Goal: Task Accomplishment & Management: Manage account settings

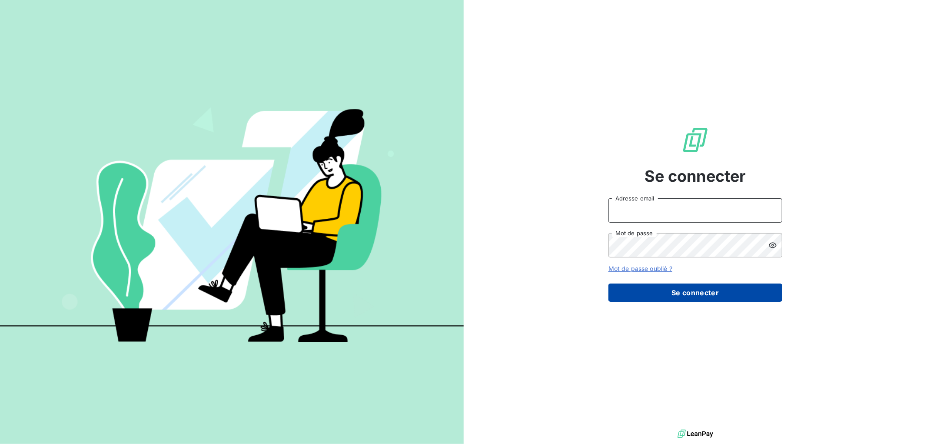
type input "[EMAIL_ADDRESS][DOMAIN_NAME]"
click at [722, 288] on button "Se connecter" at bounding box center [695, 292] width 174 height 18
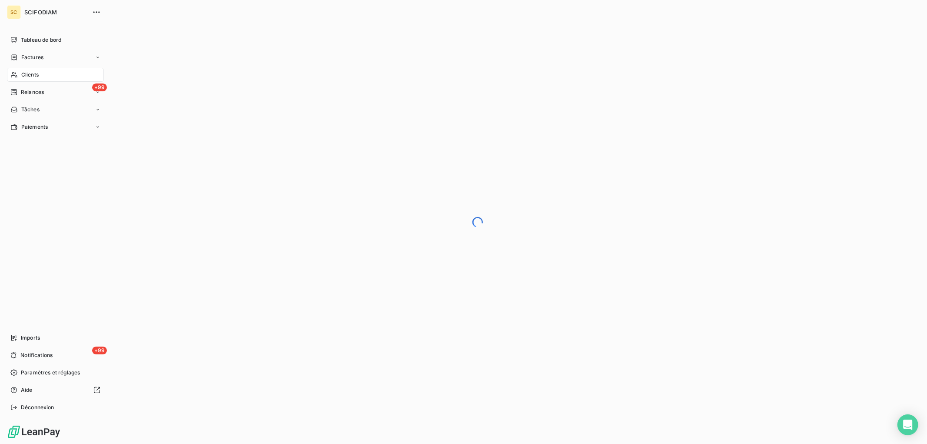
click at [21, 77] on span "Clients" at bounding box center [29, 75] width 17 height 8
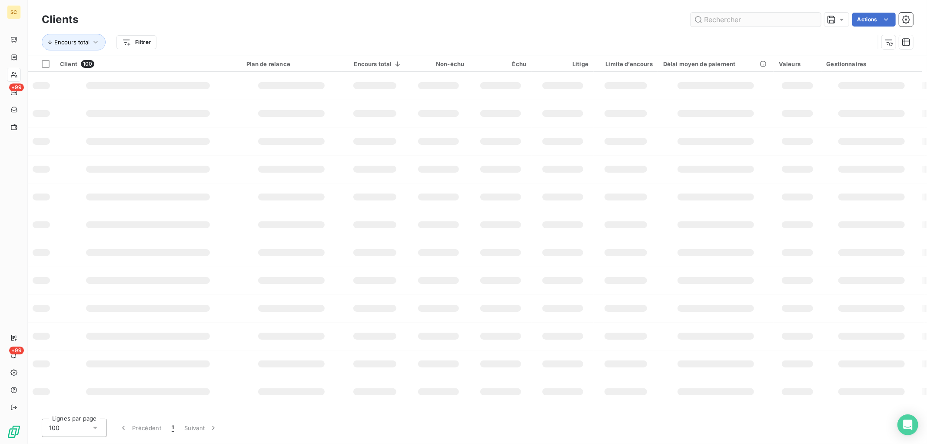
click at [740, 18] on input "text" at bounding box center [755, 20] width 130 height 14
type input "CHATE"
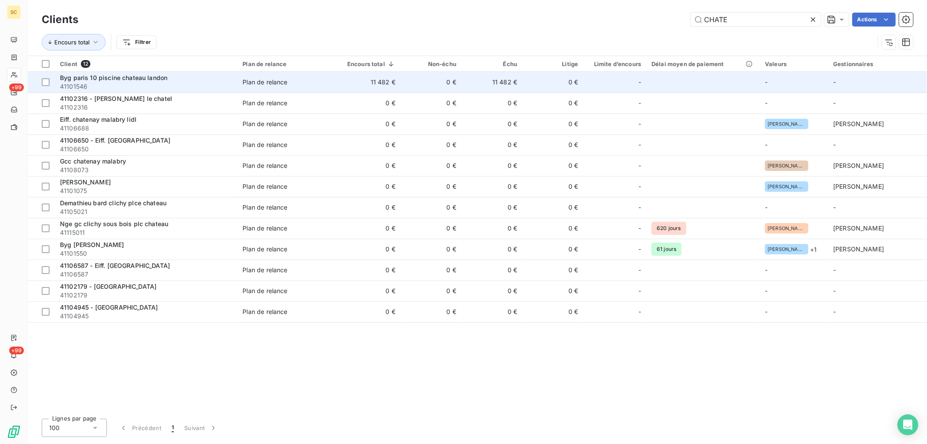
click at [345, 76] on td "11 482 €" at bounding box center [368, 82] width 64 height 21
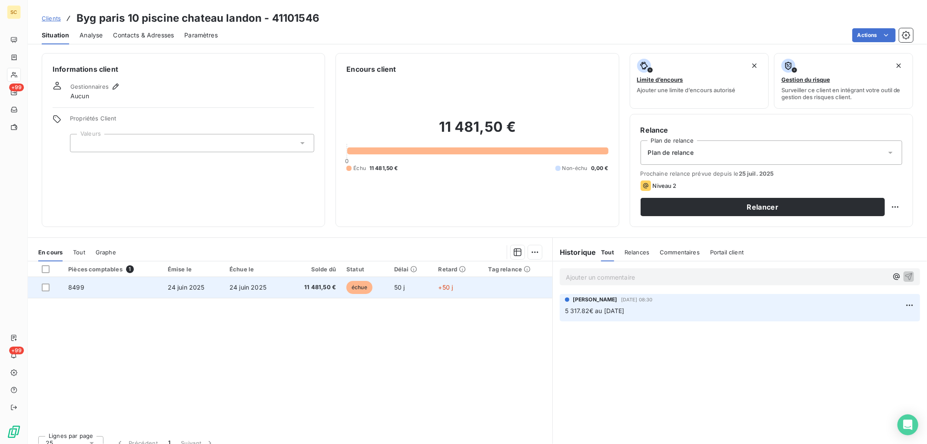
click at [277, 288] on td "24 juin 2025" at bounding box center [255, 287] width 62 height 21
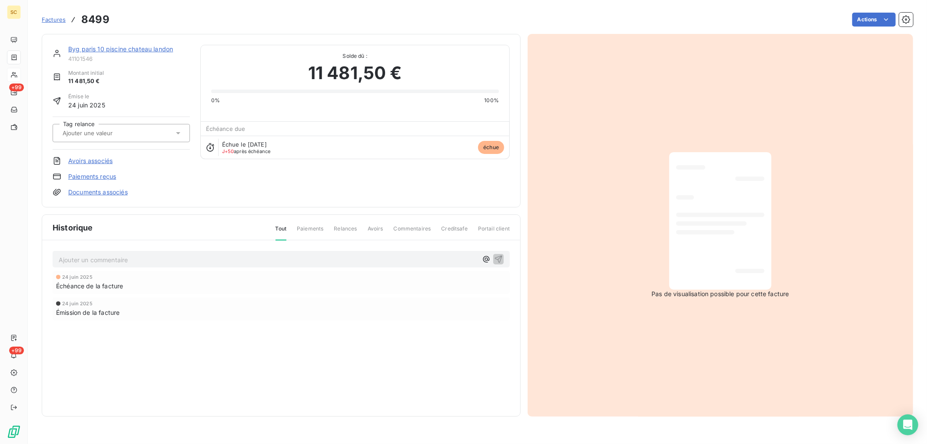
click at [137, 51] on link "Byg paris 10 piscine chateau landon" at bounding box center [120, 48] width 105 height 7
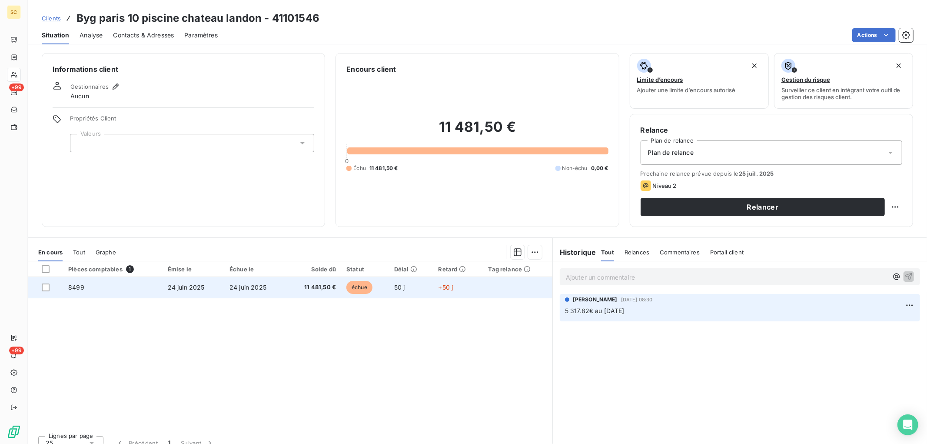
click at [337, 290] on td "11 481,50 €" at bounding box center [313, 287] width 55 height 21
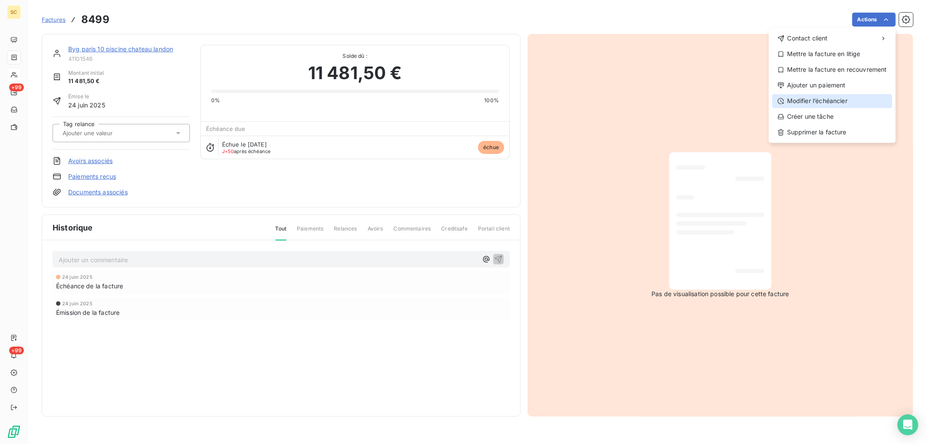
click at [813, 99] on div "Modifier l’échéancier" at bounding box center [832, 101] width 120 height 14
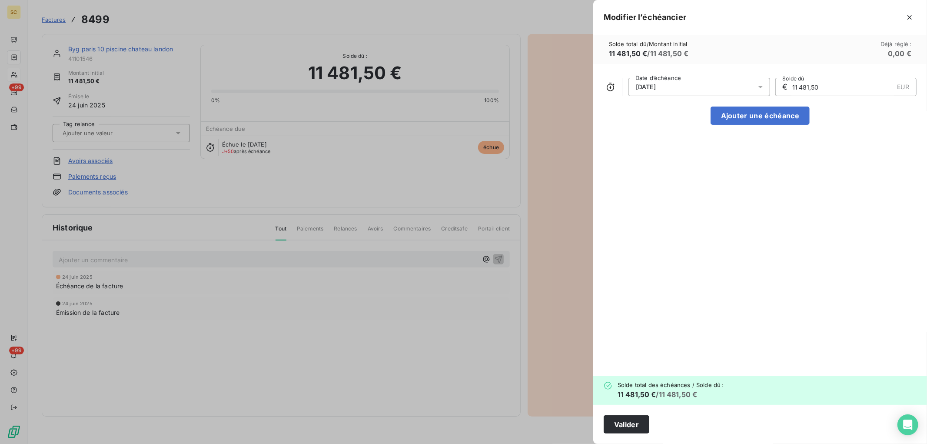
click at [754, 87] on div "24/06/2025" at bounding box center [699, 87] width 142 height 18
click at [755, 122] on button "Go to next month" at bounding box center [751, 121] width 17 height 17
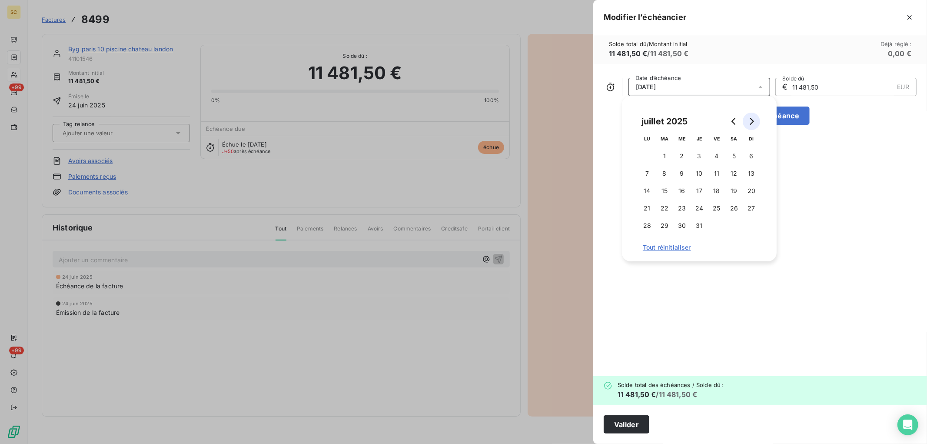
click at [755, 122] on button "Go to next month" at bounding box center [751, 121] width 17 height 17
click at [643, 190] on button "15" at bounding box center [646, 190] width 17 height 17
click at [633, 427] on button "Valider" at bounding box center [626, 424] width 46 height 18
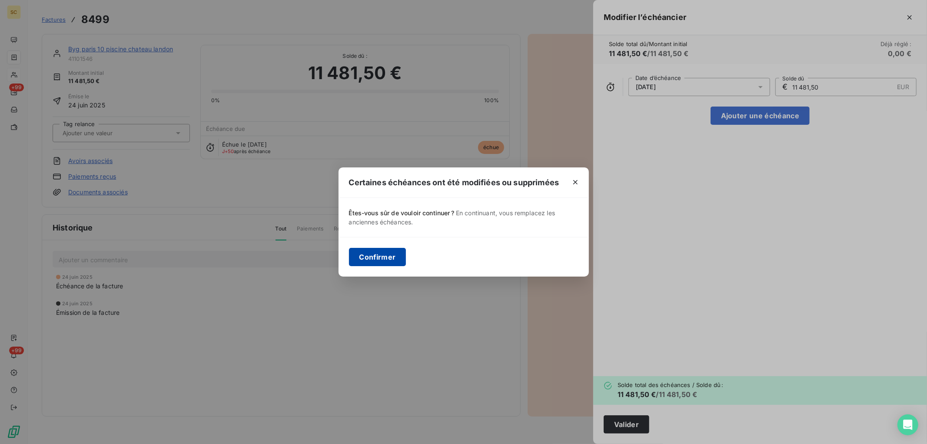
click at [364, 262] on button "Confirmer" at bounding box center [377, 257] width 57 height 18
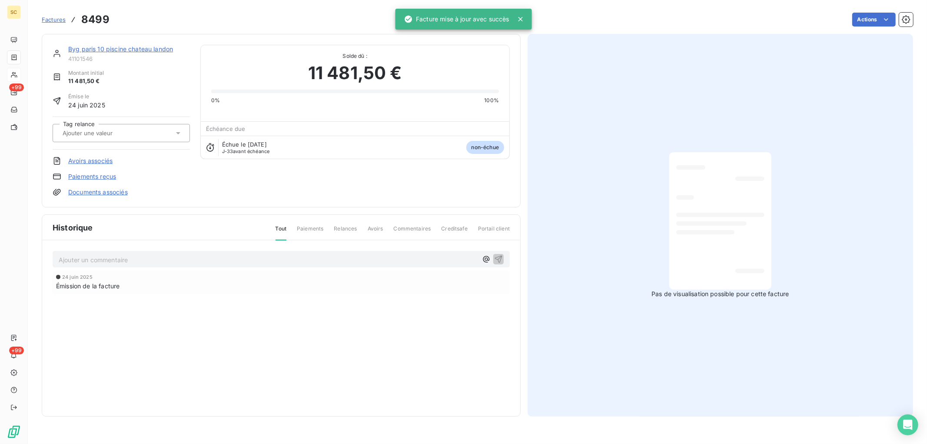
click at [152, 50] on link "Byg paris 10 piscine chateau landon" at bounding box center [120, 48] width 105 height 7
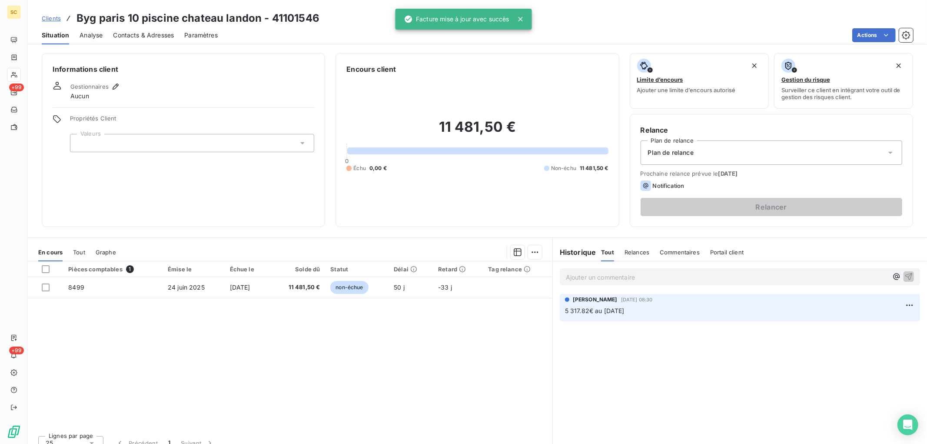
click at [613, 281] on p "Ajouter un commentaire ﻿" at bounding box center [727, 277] width 322 height 11
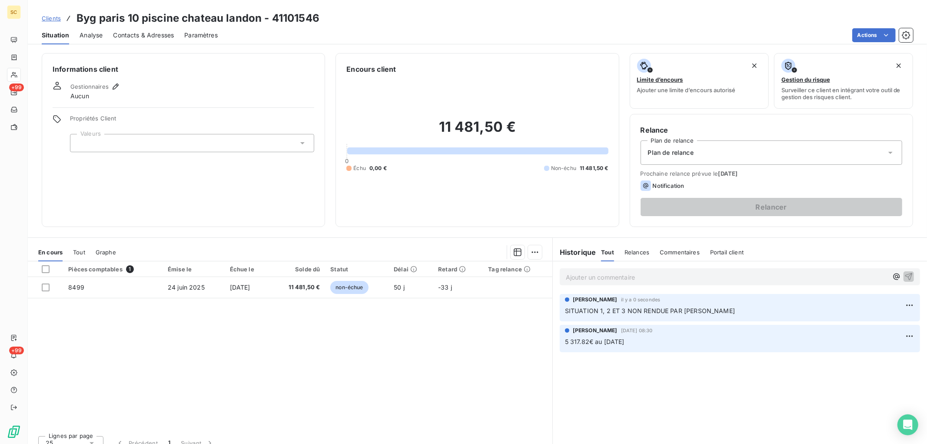
click at [153, 145] on div at bounding box center [192, 143] width 244 height 18
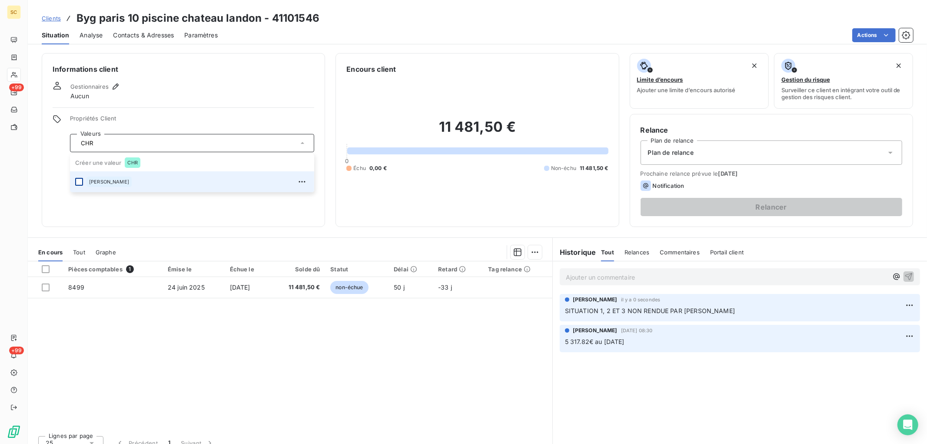
type input "CHR"
click at [80, 180] on div at bounding box center [79, 182] width 8 height 8
